Goal: Information Seeking & Learning: Learn about a topic

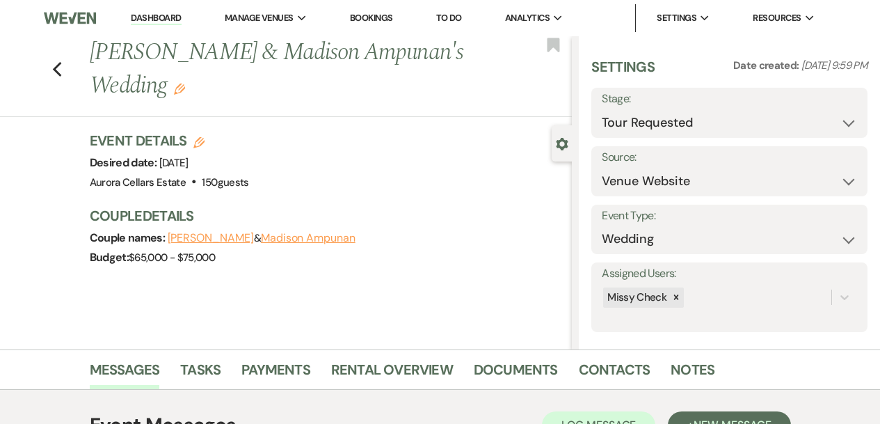
select select "2"
select select "5"
click at [550, 23] on span "Analytics" at bounding box center [527, 18] width 45 height 14
click at [561, 20] on icon "Expand" at bounding box center [558, 18] width 9 height 6
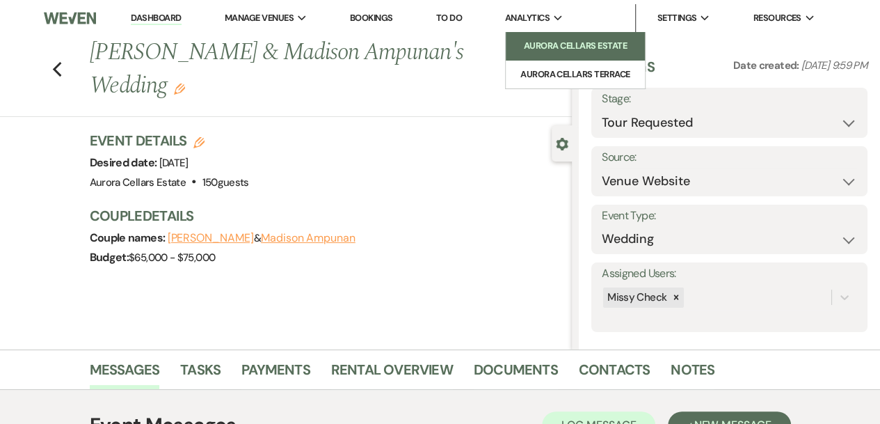
click at [568, 45] on li "Aurora Cellars Estate" at bounding box center [575, 46] width 125 height 14
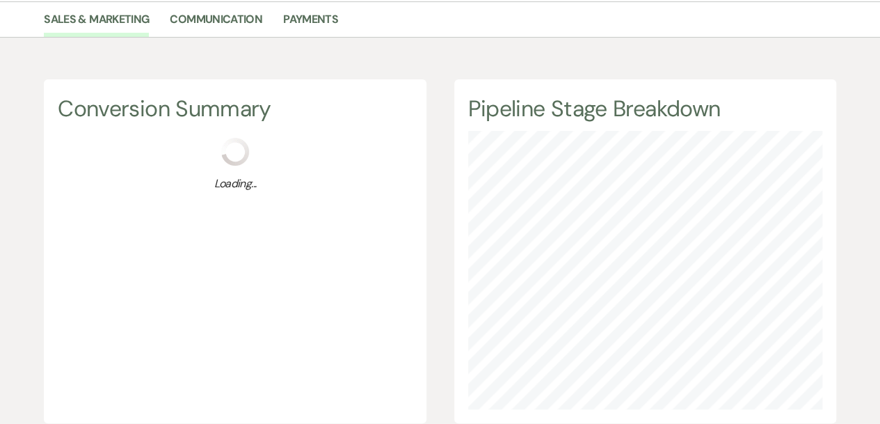
scroll to position [113, 0]
click at [220, 20] on link "Communication" at bounding box center [216, 24] width 93 height 26
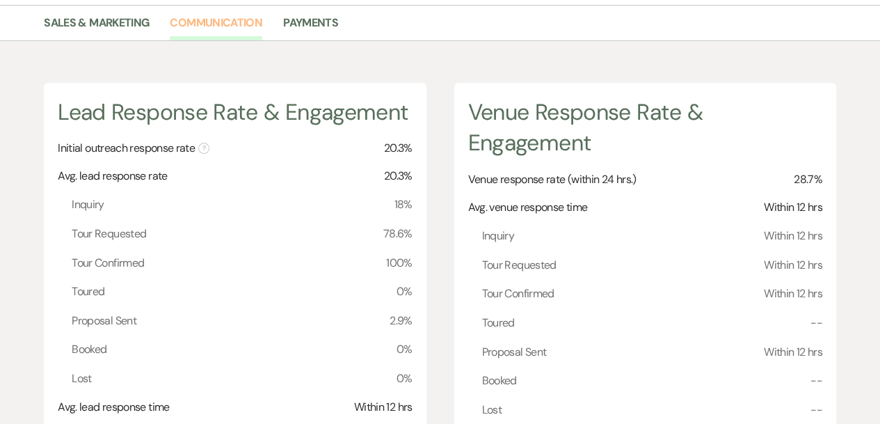
scroll to position [110, 0]
click at [104, 24] on link "Sales & Marketing" at bounding box center [96, 27] width 105 height 26
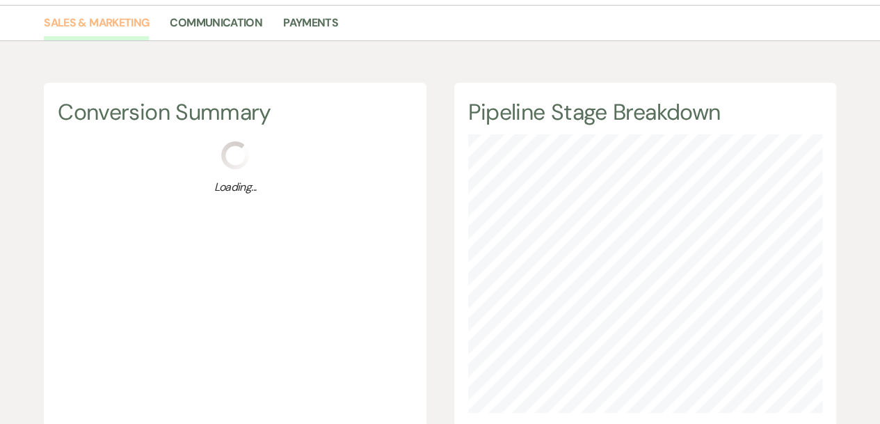
scroll to position [424, 879]
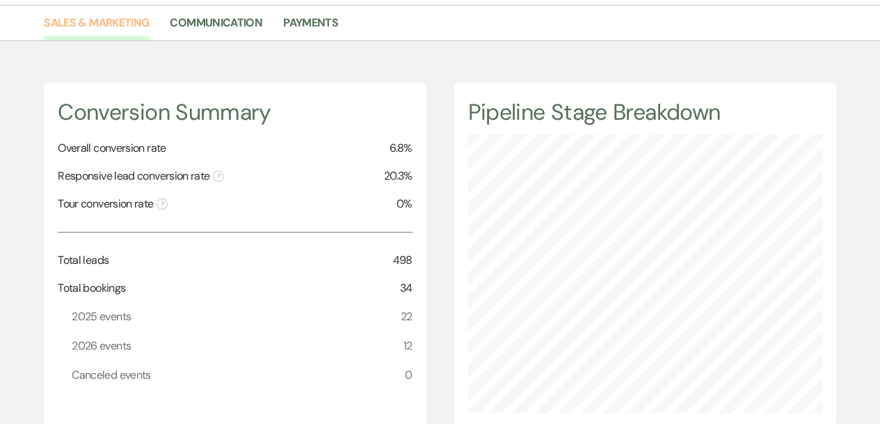
drag, startPoint x: 104, startPoint y: 24, endPoint x: 409, endPoint y: 292, distance: 405.7
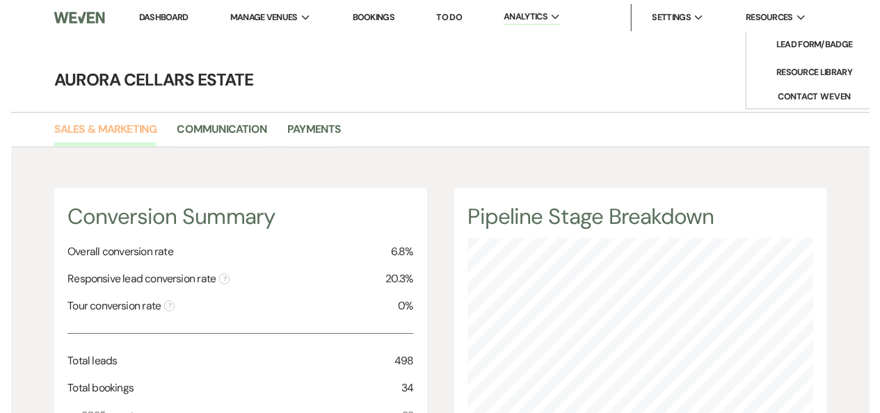
scroll to position [0, 0]
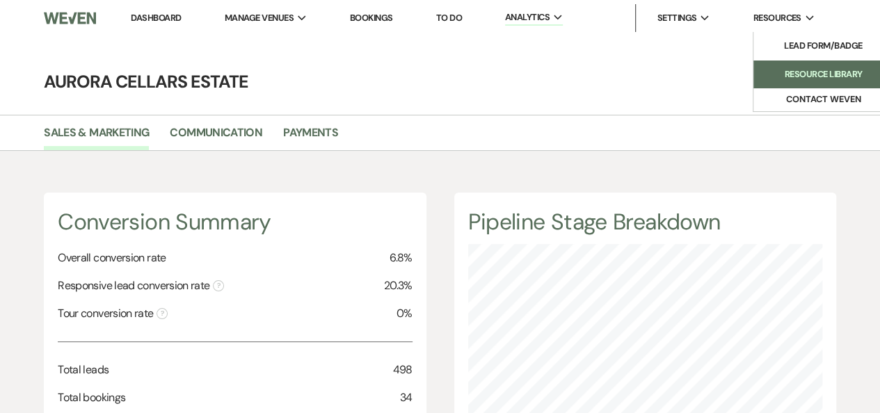
click at [827, 70] on li "Resource Library" at bounding box center [822, 74] width 125 height 14
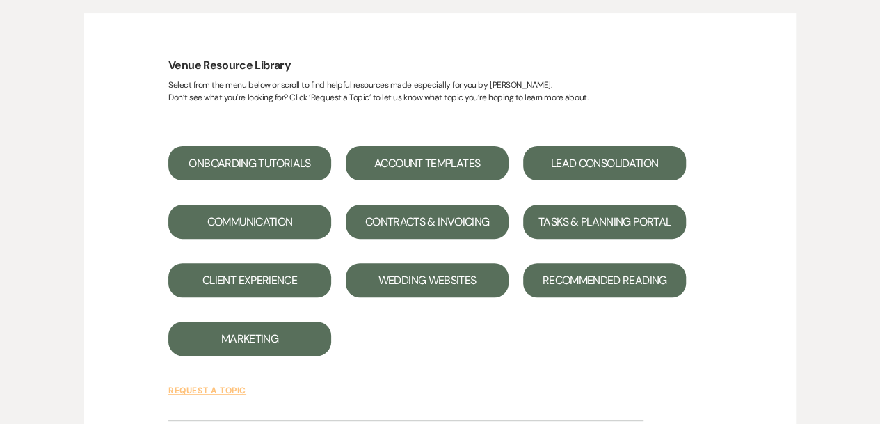
click at [599, 163] on button "Lead Consolidation" at bounding box center [604, 163] width 163 height 34
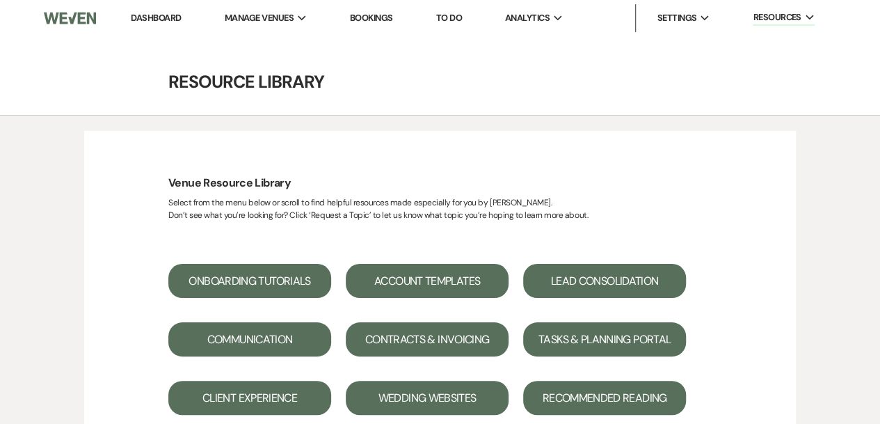
click at [151, 19] on link "Dashboard" at bounding box center [156, 18] width 50 height 12
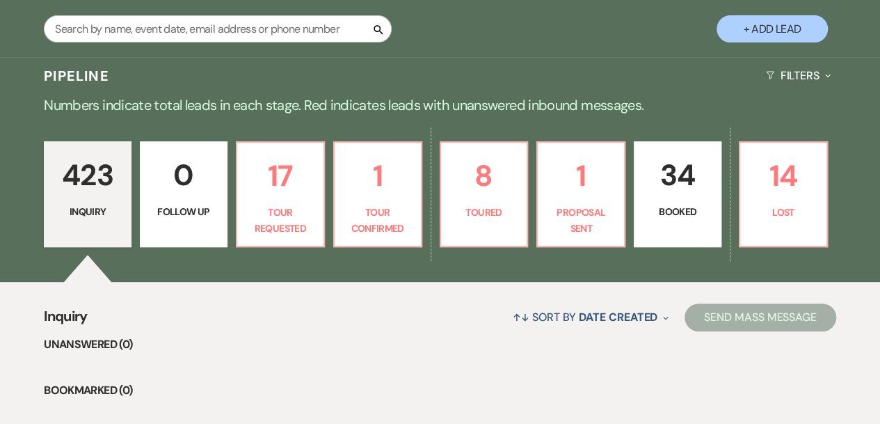
scroll to position [252, 0]
